Goal: Information Seeking & Learning: Check status

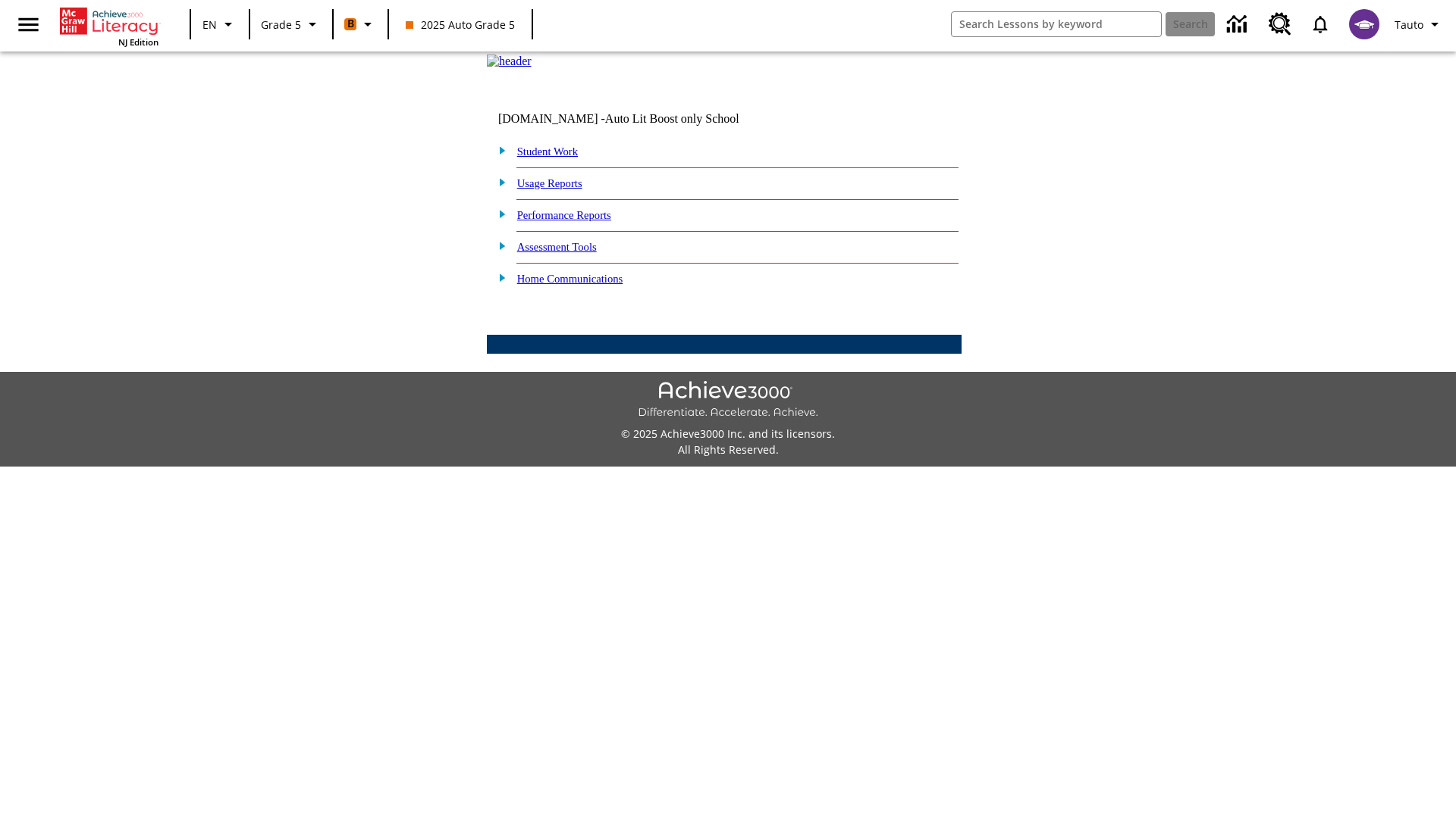
click at [580, 222] on link "Performance Reports" at bounding box center [564, 215] width 94 height 12
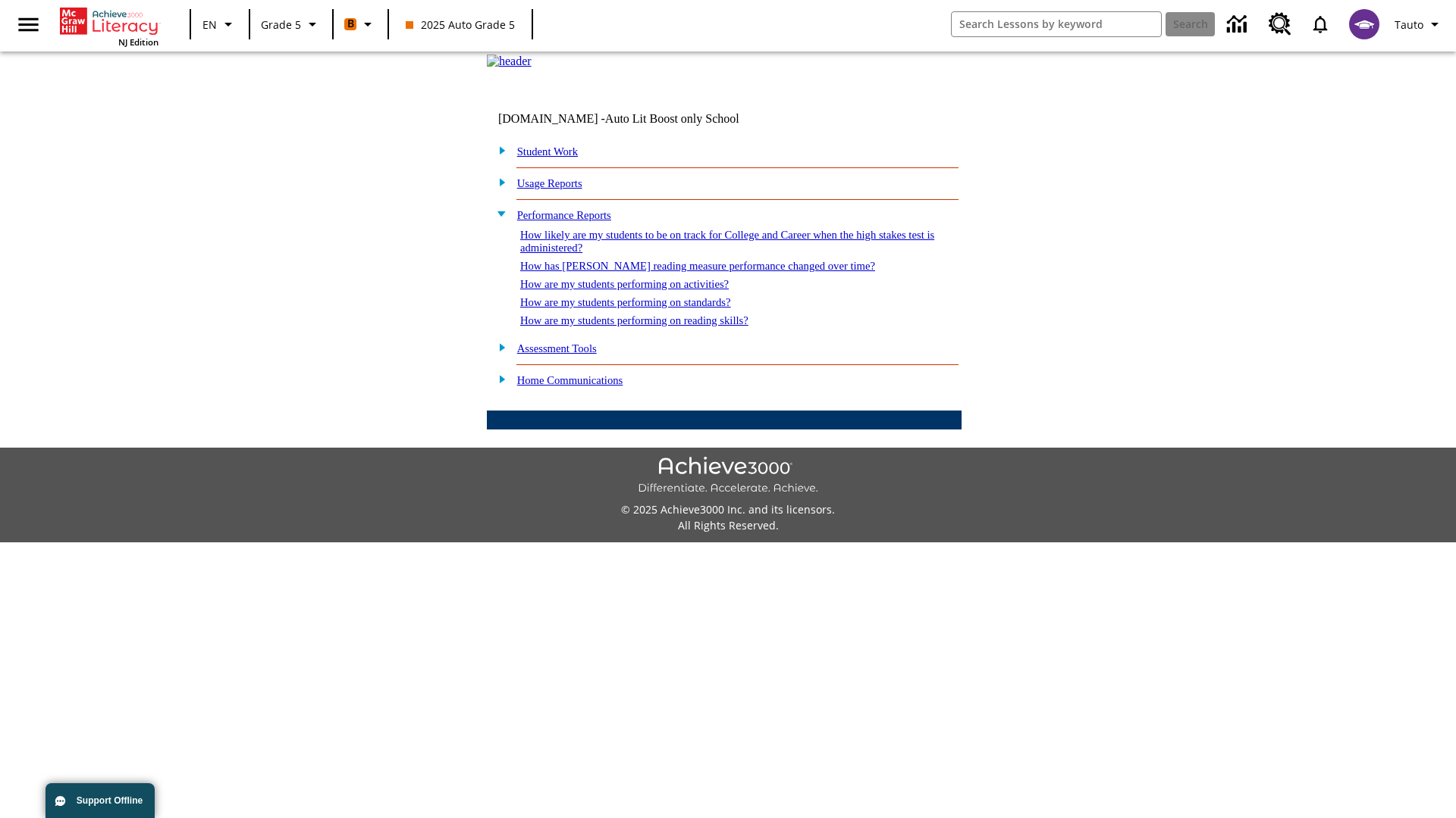
click at [689, 272] on link "How has [PERSON_NAME] reading measure performance changed over time?" at bounding box center [697, 266] width 355 height 12
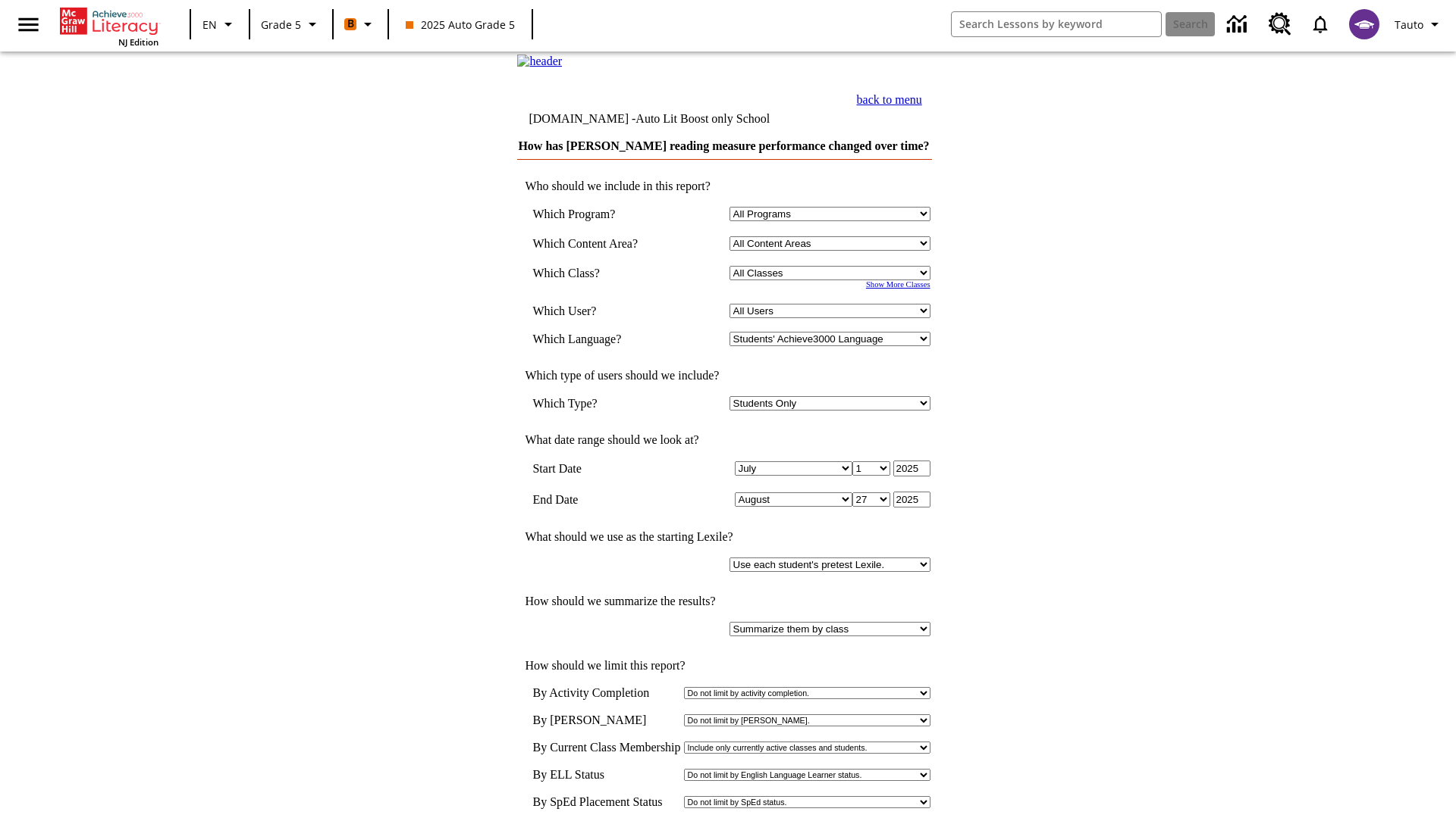
click at [832, 281] on select "Select a Class: All Classes 2025 Auto Grade 5 OL 2025 Auto Grade 6" at bounding box center [829, 273] width 201 height 15
select select "11133131"
